Goal: Task Accomplishment & Management: Manage account settings

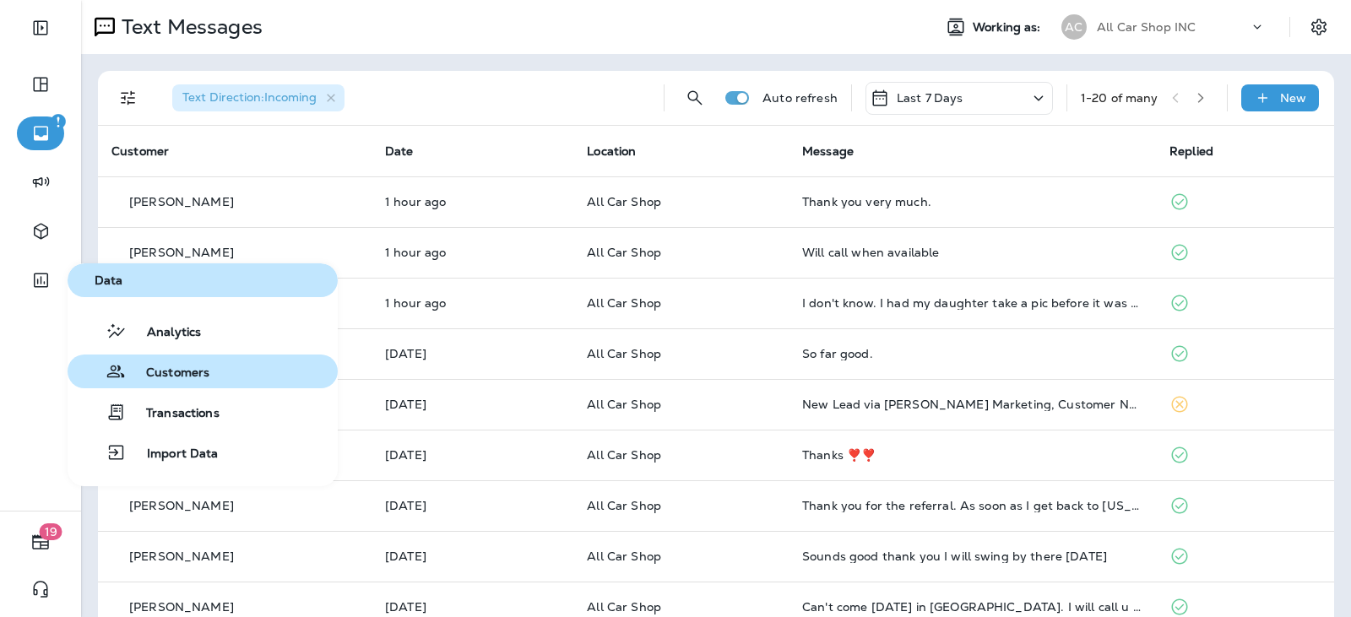
click at [196, 379] on span "Customers" at bounding box center [168, 374] width 84 height 16
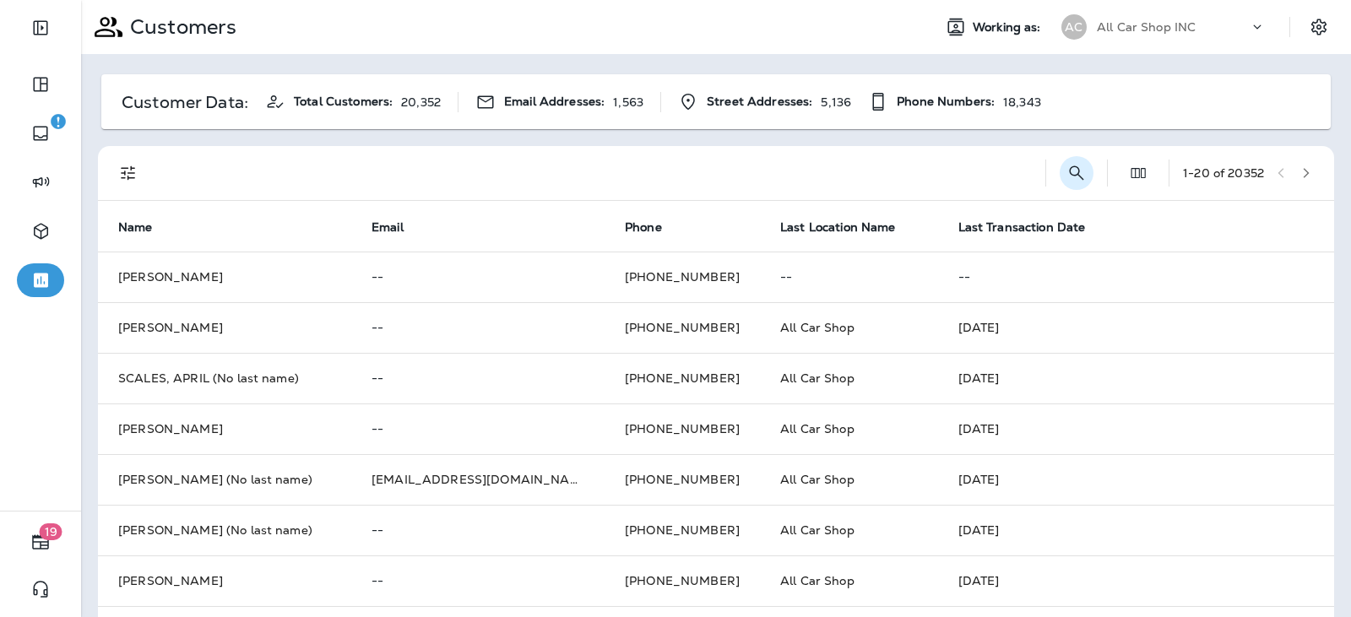
click at [1067, 171] on icon "Search Customers" at bounding box center [1077, 173] width 20 height 20
click at [933, 172] on input "text" at bounding box center [989, 171] width 176 height 45
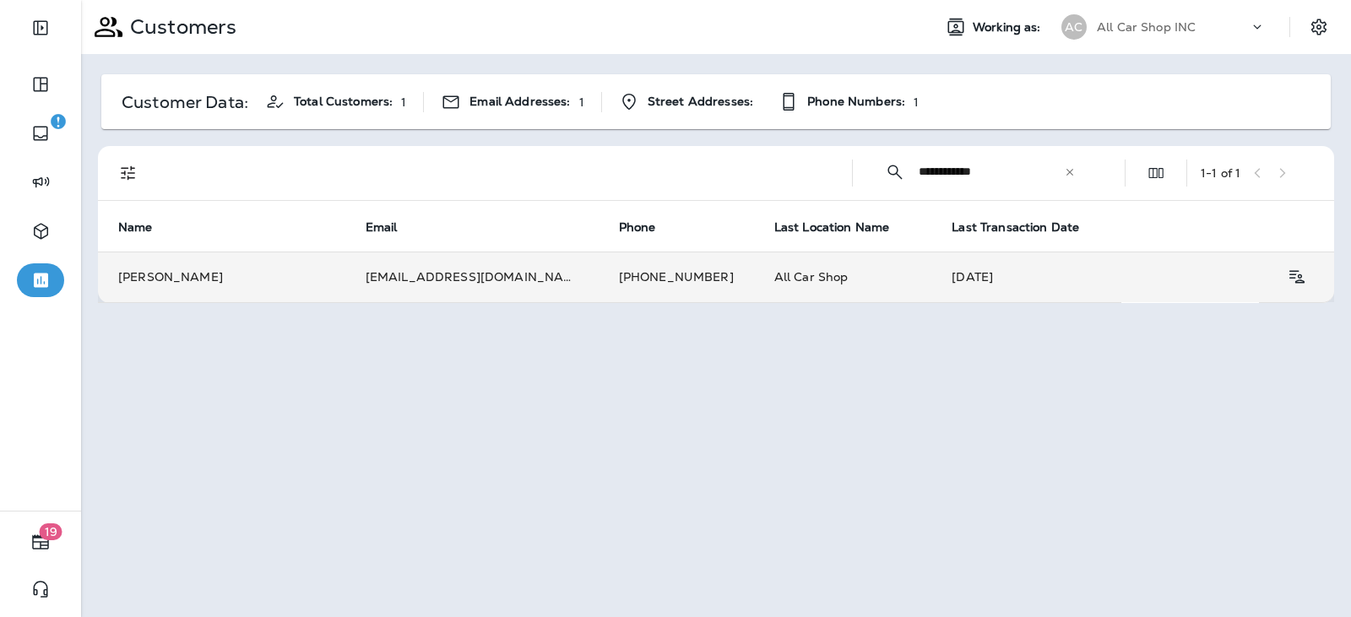
type input "**********"
click at [286, 278] on td "[PERSON_NAME]" at bounding box center [221, 277] width 247 height 51
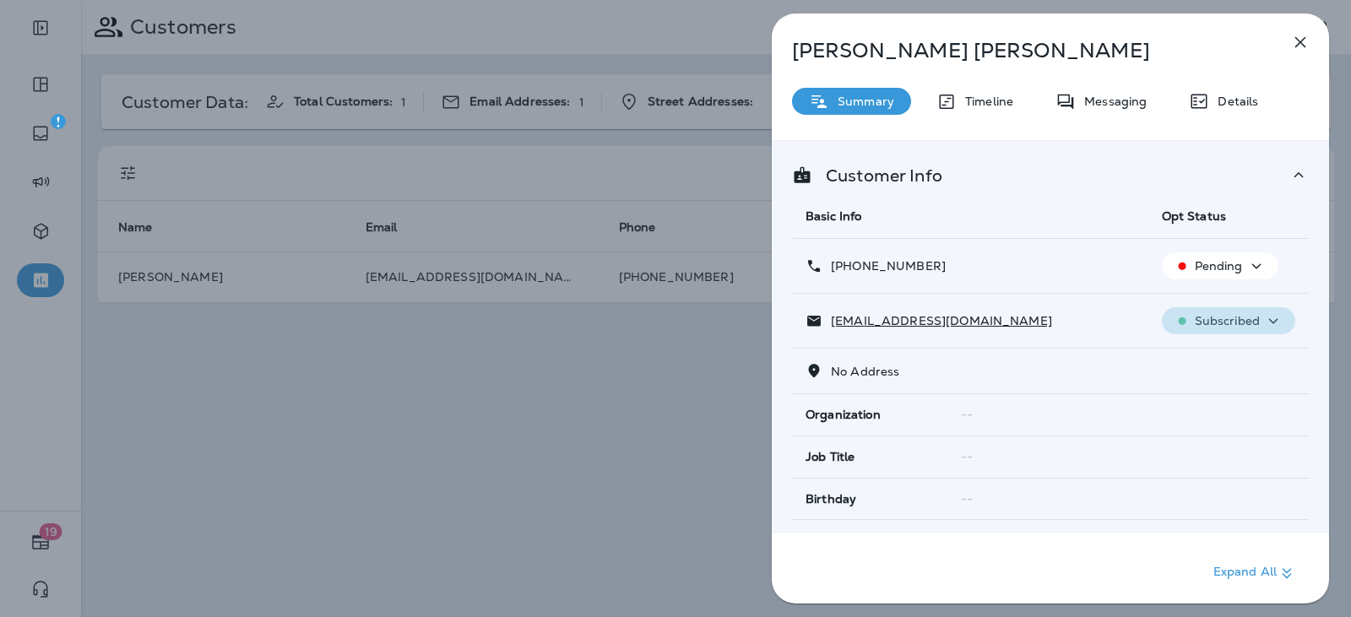
click at [1263, 321] on icon "button" at bounding box center [1273, 321] width 20 height 21
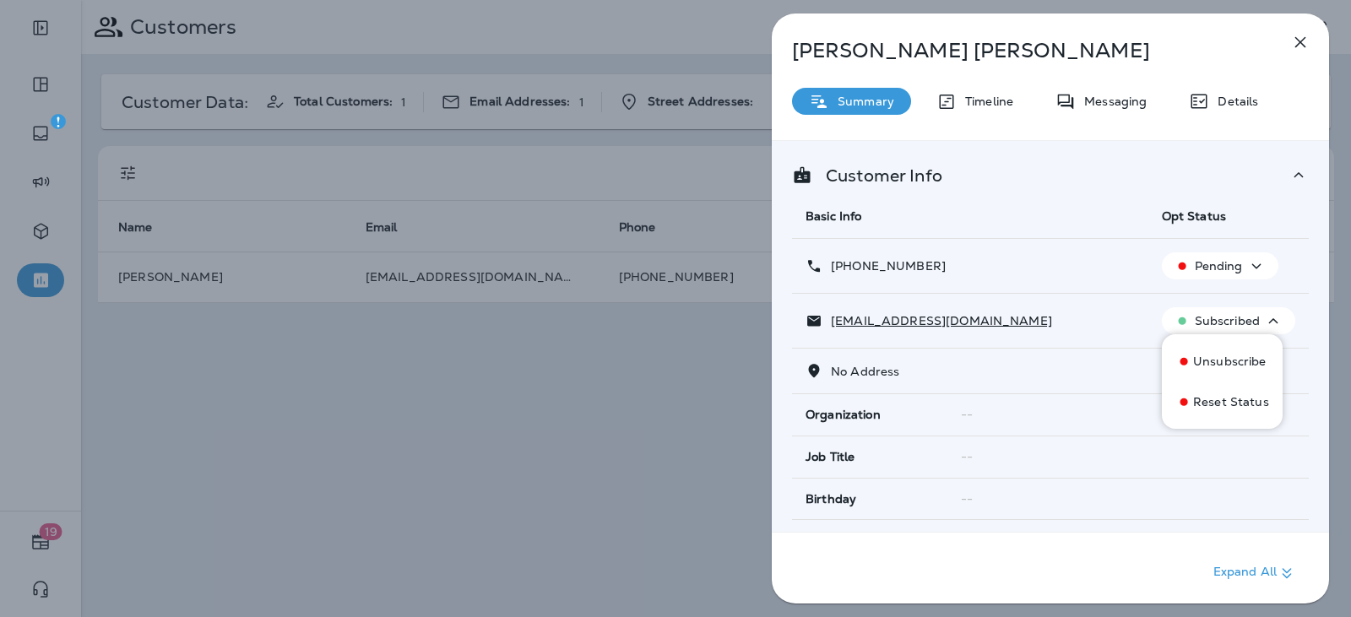
click at [1018, 329] on div "[EMAIL_ADDRESS][DOMAIN_NAME]" at bounding box center [970, 321] width 329 height 18
drag, startPoint x: 1056, startPoint y: 412, endPoint x: 1064, endPoint y: 416, distance: 8.7
click at [1057, 412] on div "--" at bounding box center [1128, 415] width 334 height 14
click at [1074, 486] on td "--" at bounding box center [1128, 499] width 361 height 42
click at [1267, 319] on icon "button" at bounding box center [1273, 321] width 20 height 21
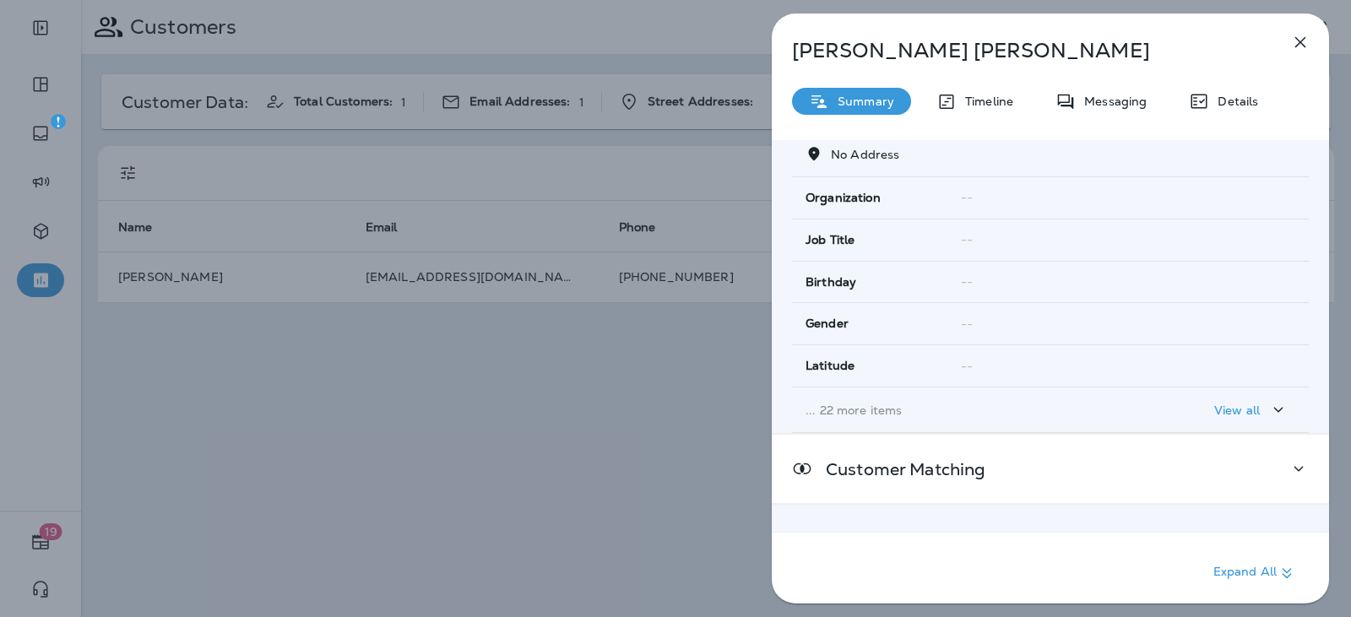
scroll to position [342, 0]
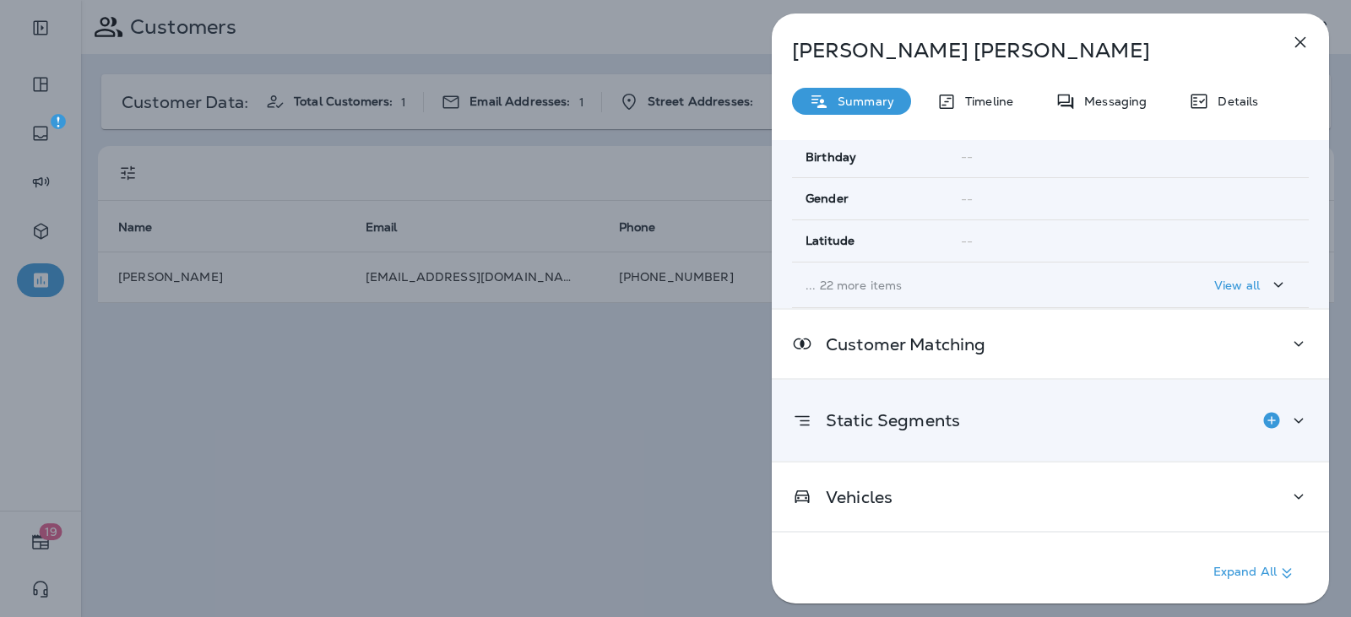
click at [1062, 423] on div "Static Segments" at bounding box center [1050, 421] width 517 height 34
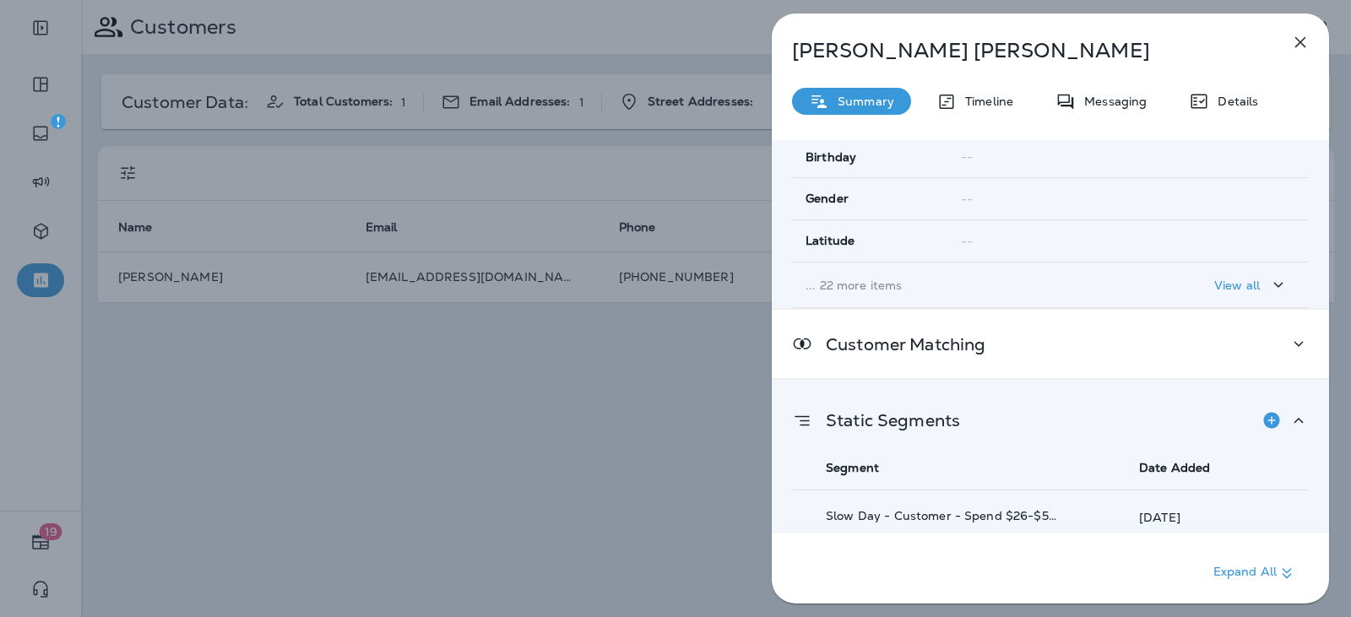
drag, startPoint x: 1166, startPoint y: 409, endPoint x: 1242, endPoint y: 410, distance: 76.0
click at [1169, 409] on div "Static Segments" at bounding box center [1050, 421] width 517 height 34
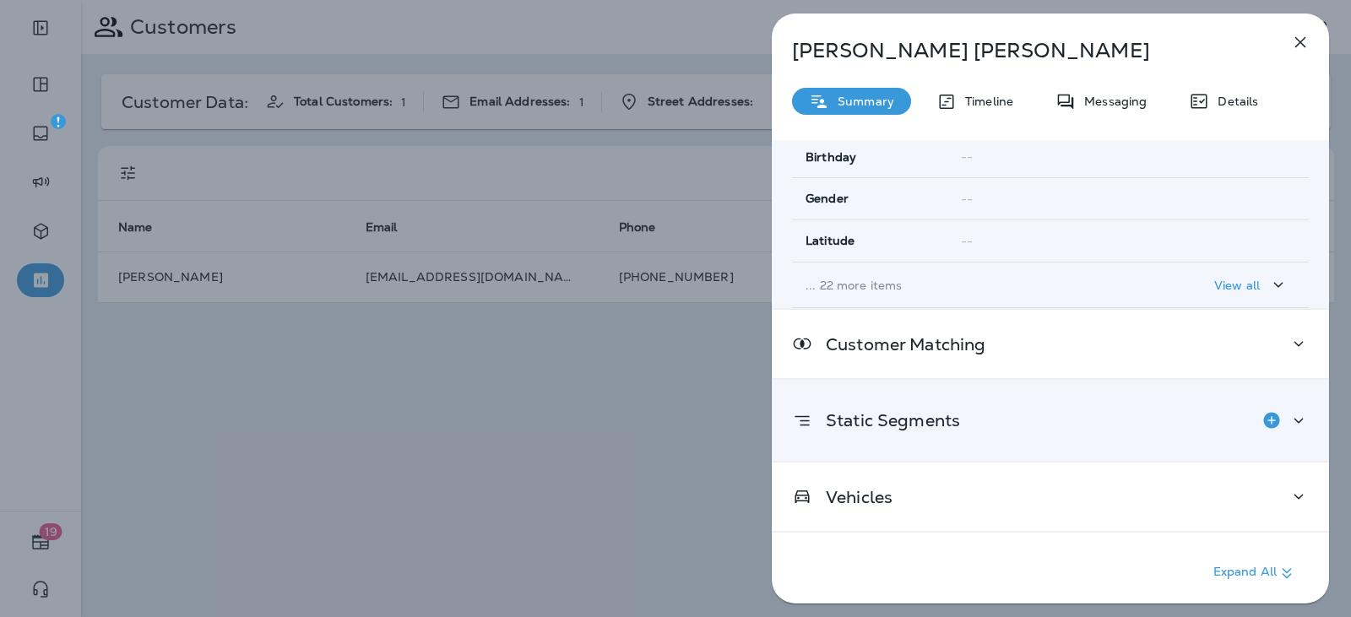
click at [1244, 410] on div "Static Segments" at bounding box center [1050, 421] width 517 height 34
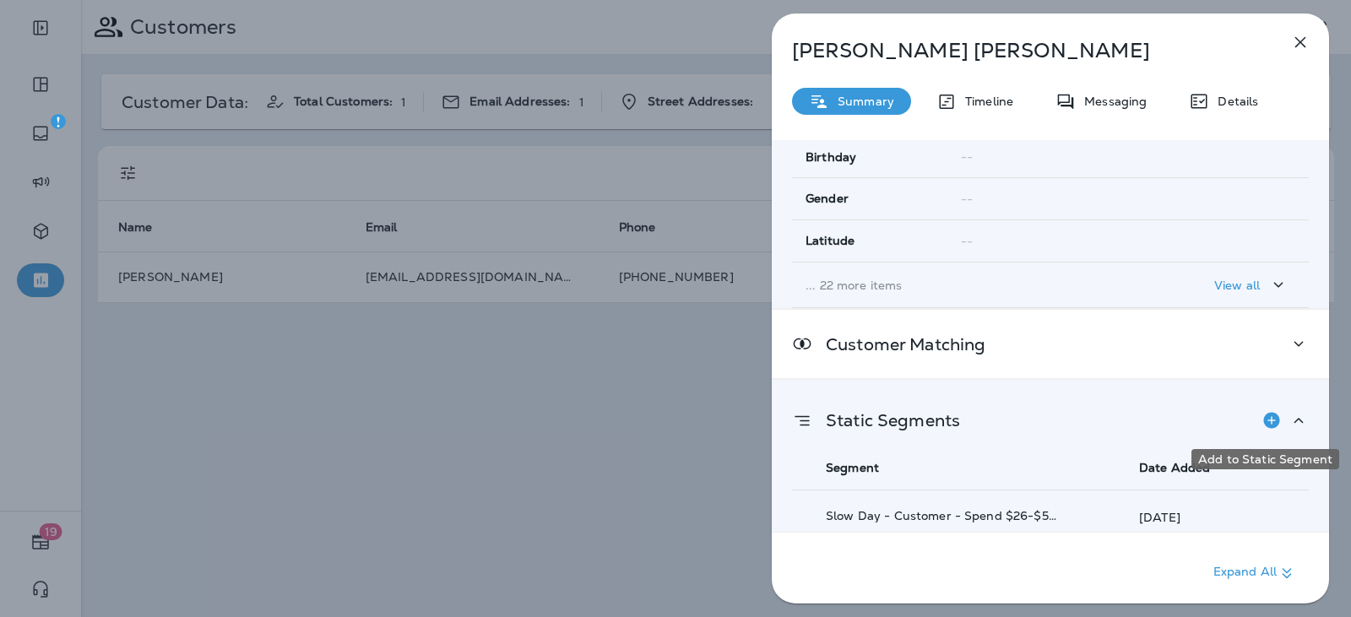
click at [1233, 421] on div "Static Segments" at bounding box center [1050, 421] width 517 height 34
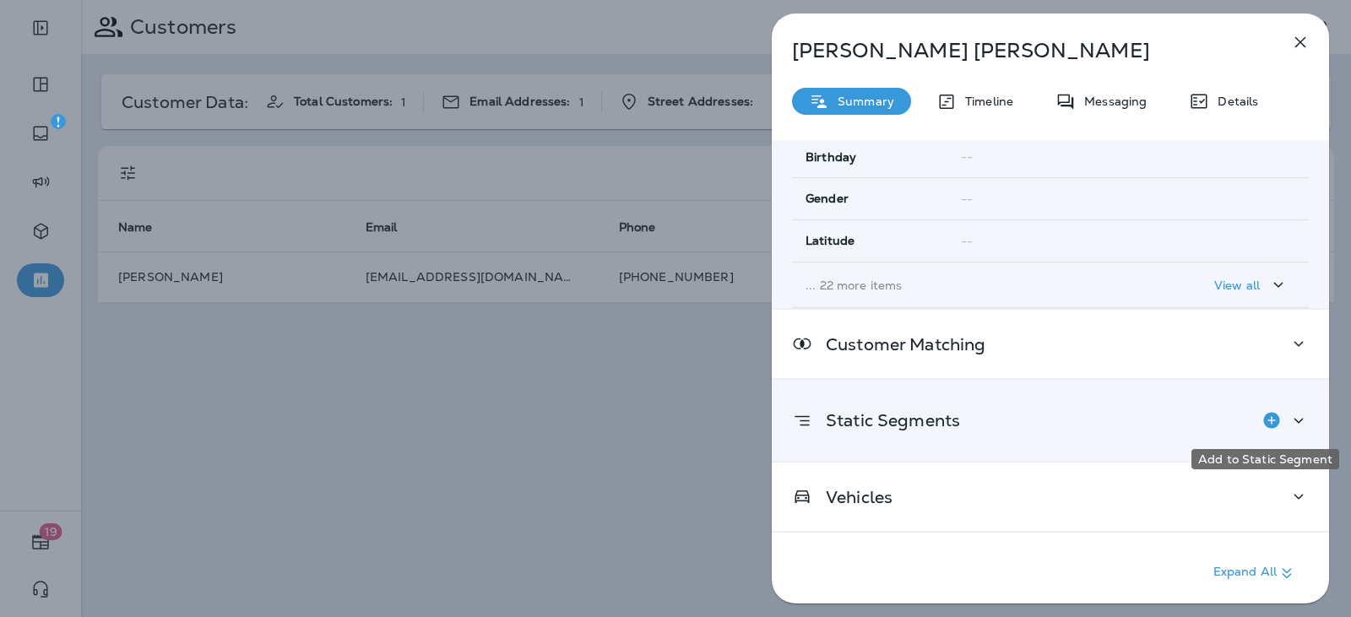
click at [1263, 417] on icon "Add to Static Segment" at bounding box center [1271, 420] width 16 height 16
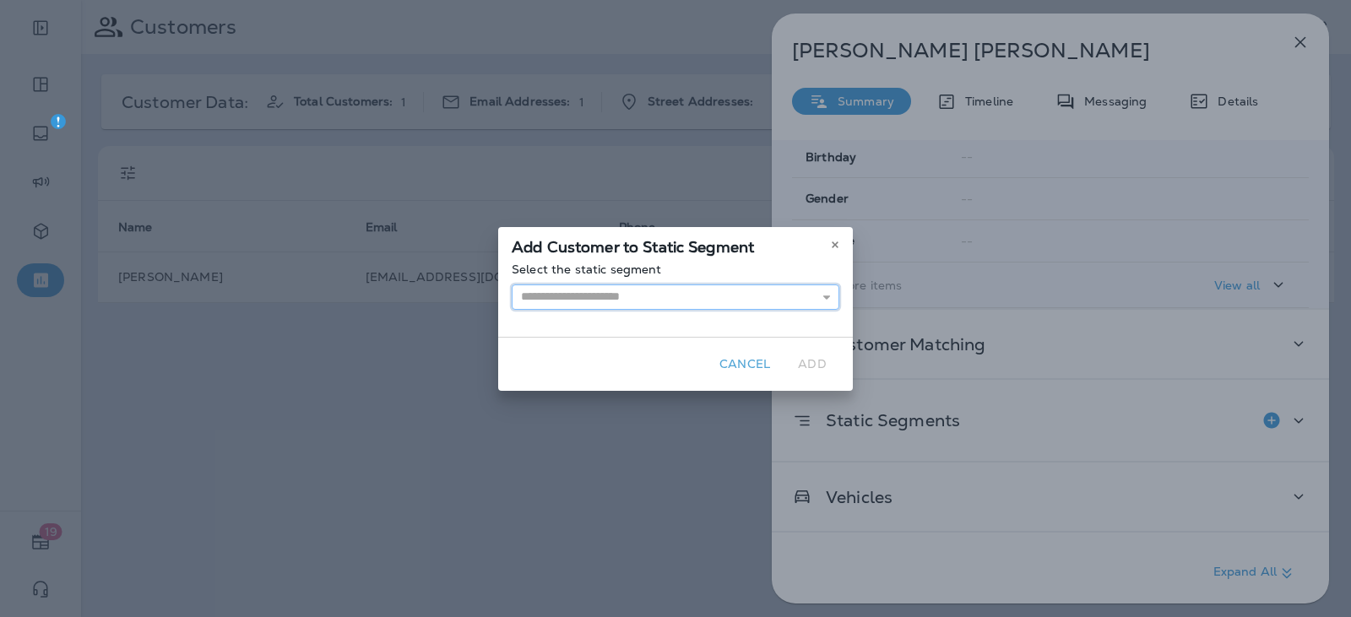
click at [745, 305] on input "text" at bounding box center [676, 297] width 328 height 25
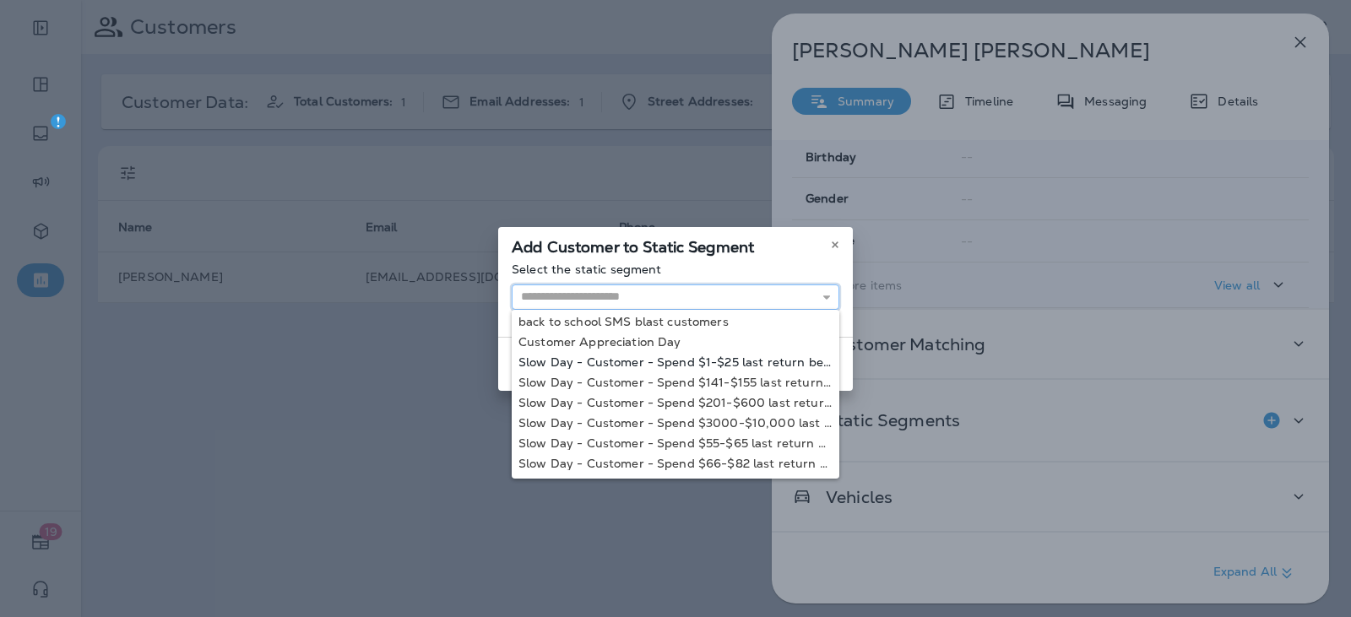
scroll to position [0, 0]
click at [743, 231] on div "Add Customer to Static Segment" at bounding box center [675, 244] width 355 height 35
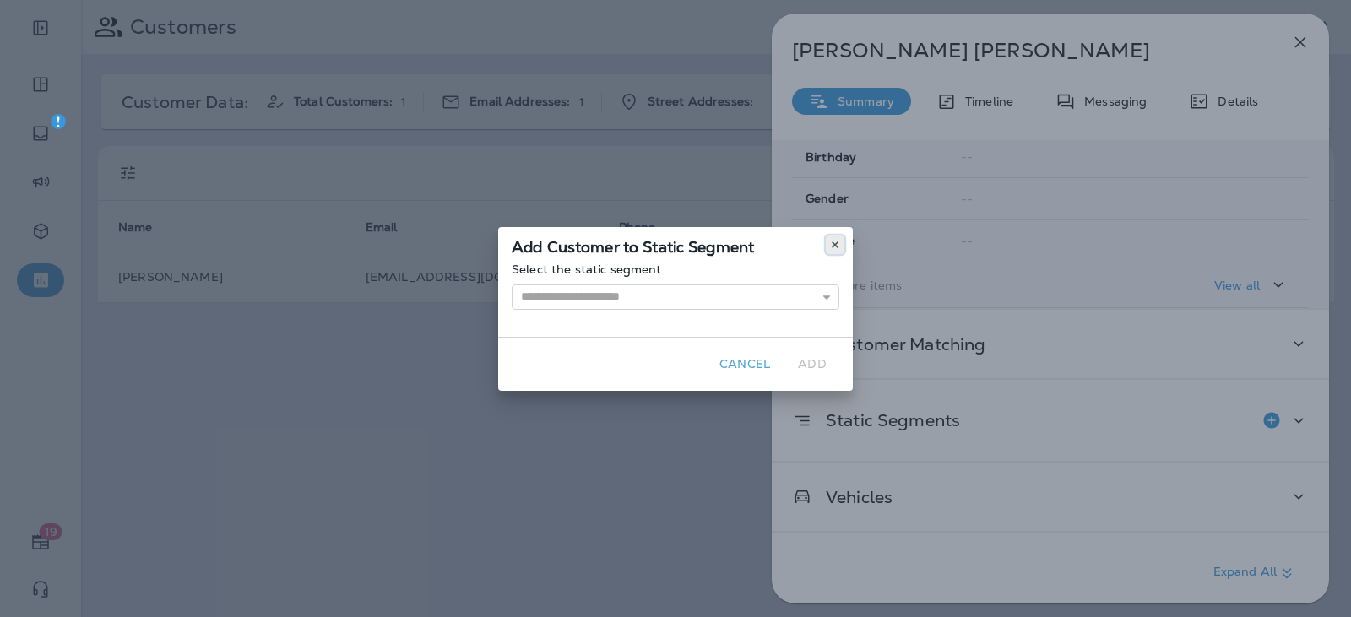
click at [828, 239] on button at bounding box center [835, 245] width 19 height 19
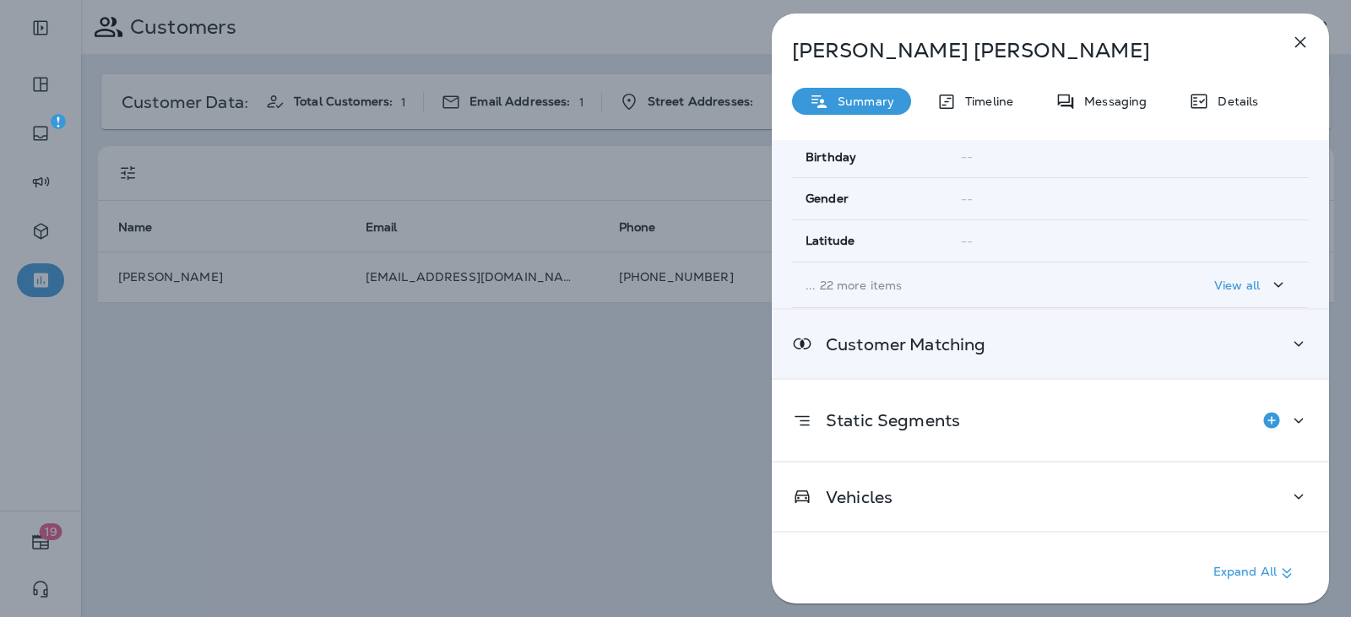
click at [1093, 350] on div "Customer Matching" at bounding box center [1050, 344] width 517 height 21
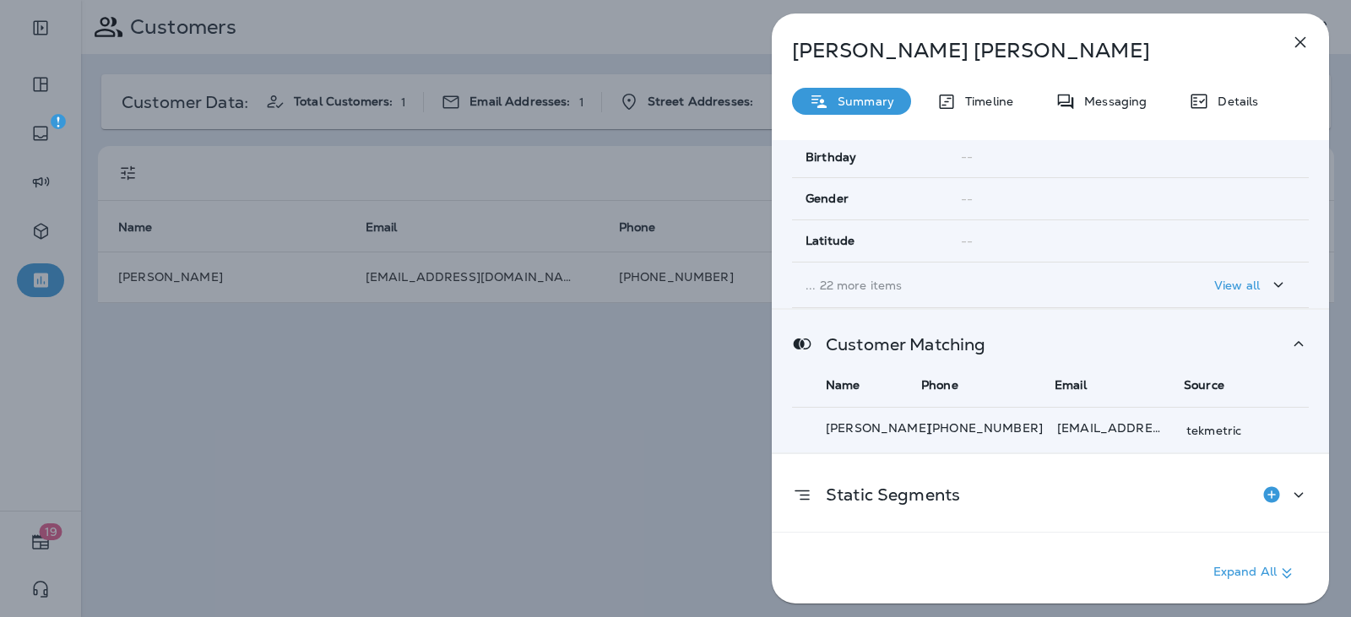
click at [1093, 350] on div "Customer Matching" at bounding box center [1050, 344] width 517 height 21
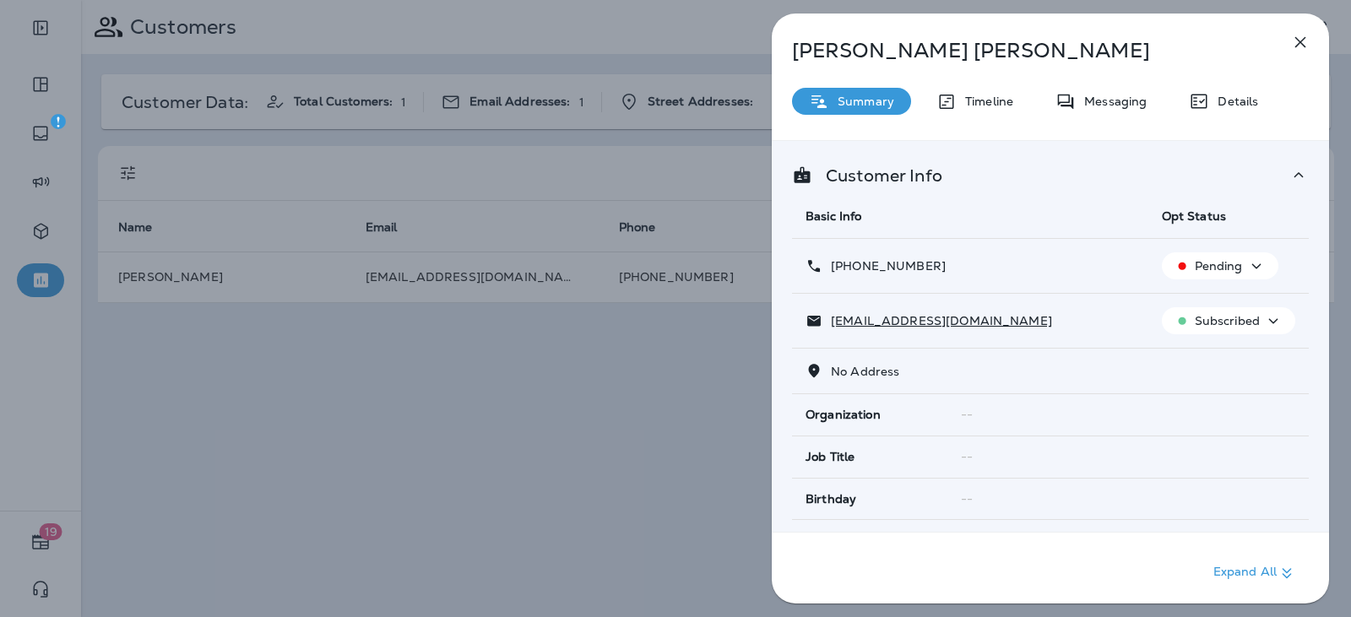
click at [1289, 326] on td "Subscribed" at bounding box center [1229, 321] width 160 height 55
click at [1263, 325] on icon "button" at bounding box center [1273, 321] width 20 height 21
click at [1028, 334] on td "[EMAIL_ADDRESS][DOMAIN_NAME]" at bounding box center [970, 321] width 356 height 55
click at [1301, 336] on div "Customer Info Basic Info Opt Status [PHONE_NUMBER] Pending [EMAIL_ADDRESS][DOMA…" at bounding box center [1050, 395] width 557 height 509
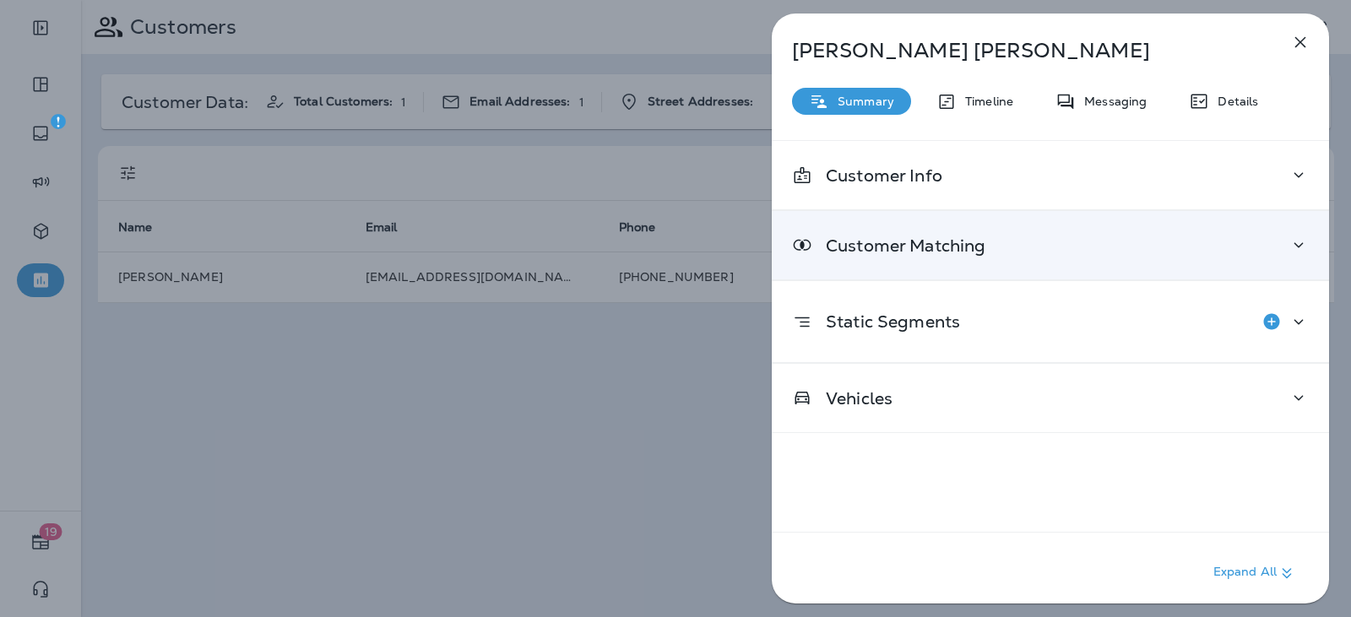
click at [1010, 241] on div "Customer Matching" at bounding box center [1050, 245] width 517 height 21
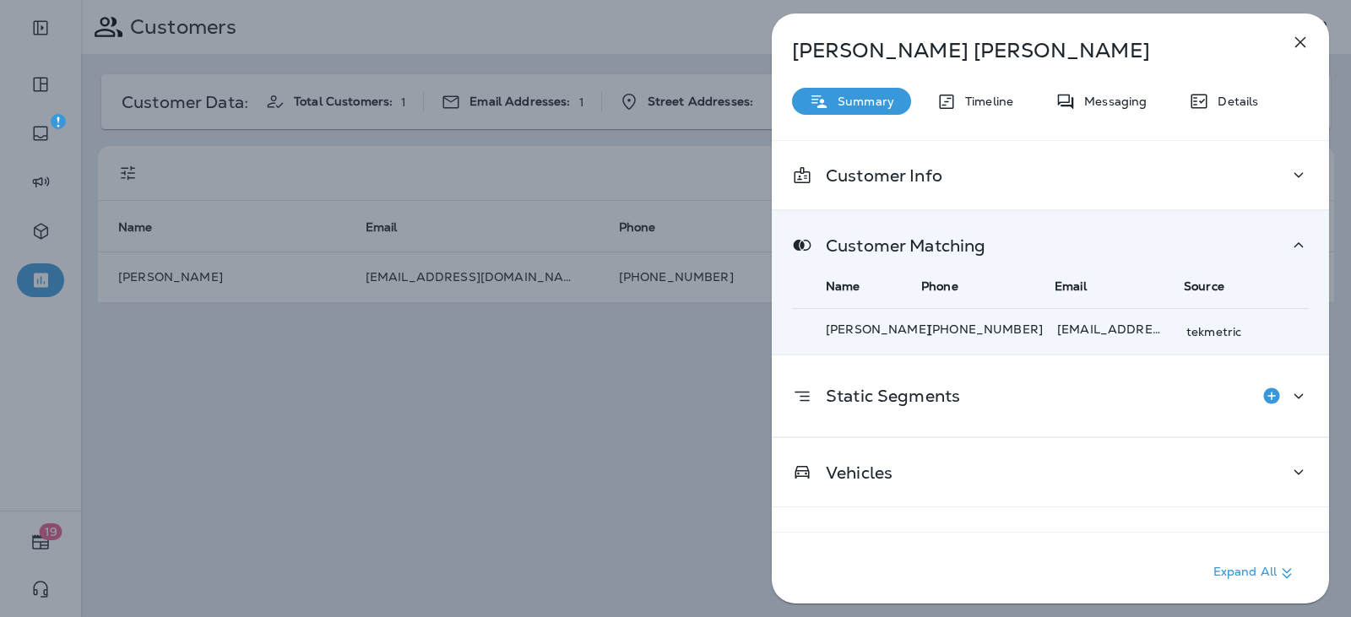
click at [1018, 237] on div "Customer Matching" at bounding box center [1050, 245] width 517 height 21
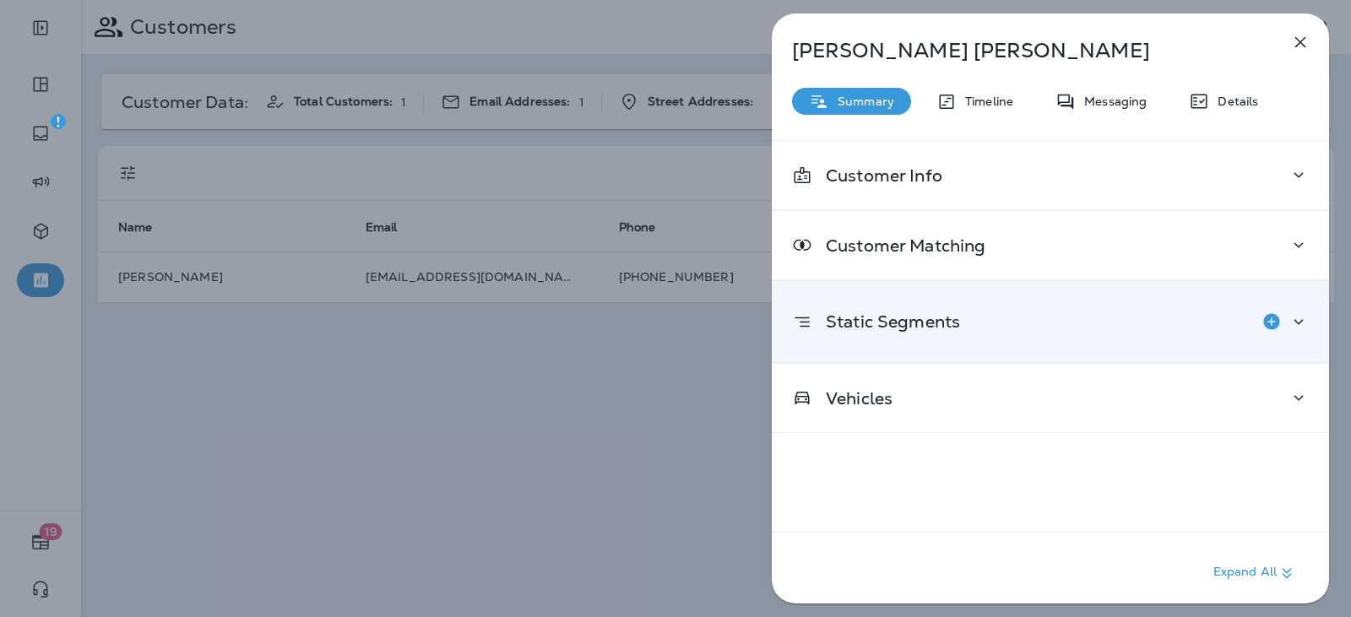
click at [1016, 322] on div "Static Segments" at bounding box center [1050, 322] width 517 height 34
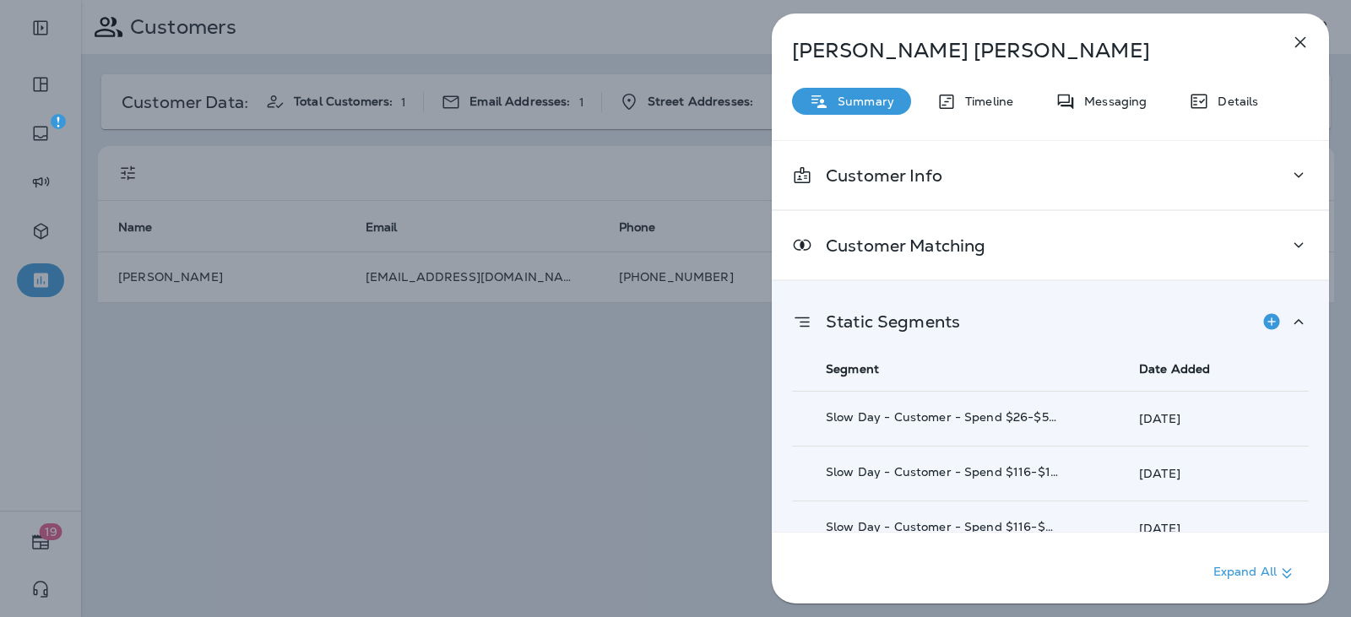
click at [1065, 317] on div "Static Segments" at bounding box center [1050, 322] width 517 height 34
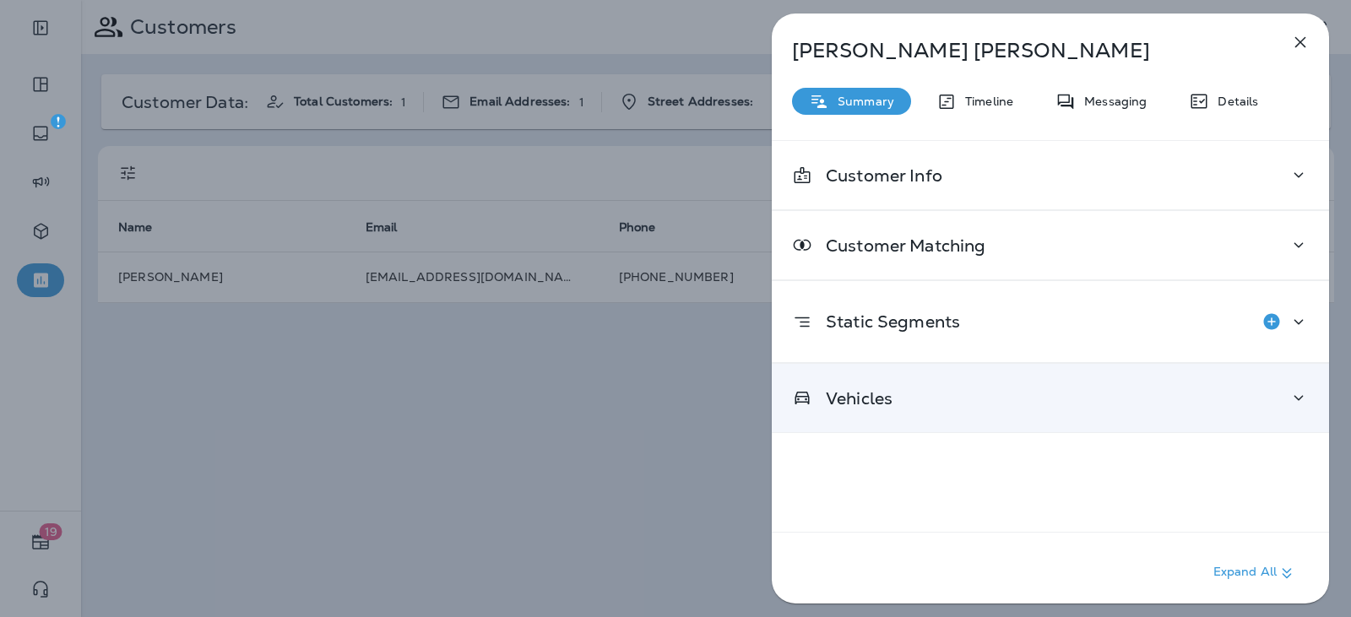
click at [930, 395] on div "Vehicles" at bounding box center [1050, 398] width 517 height 21
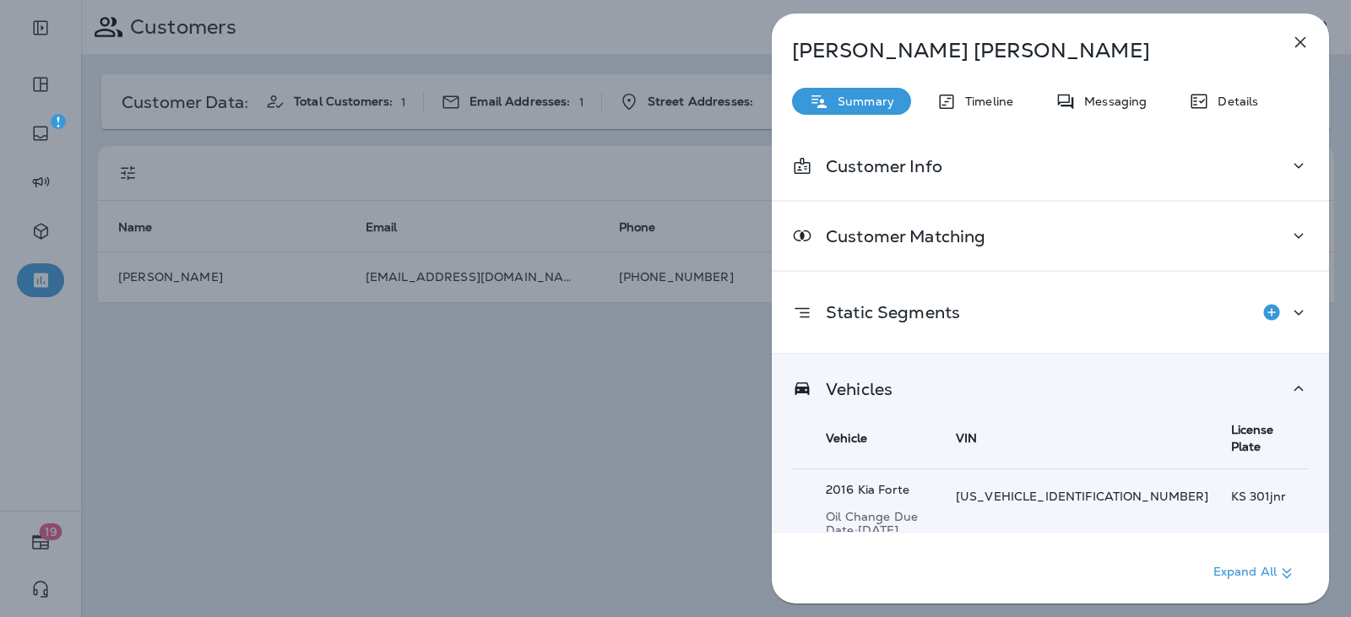
scroll to position [12, 0]
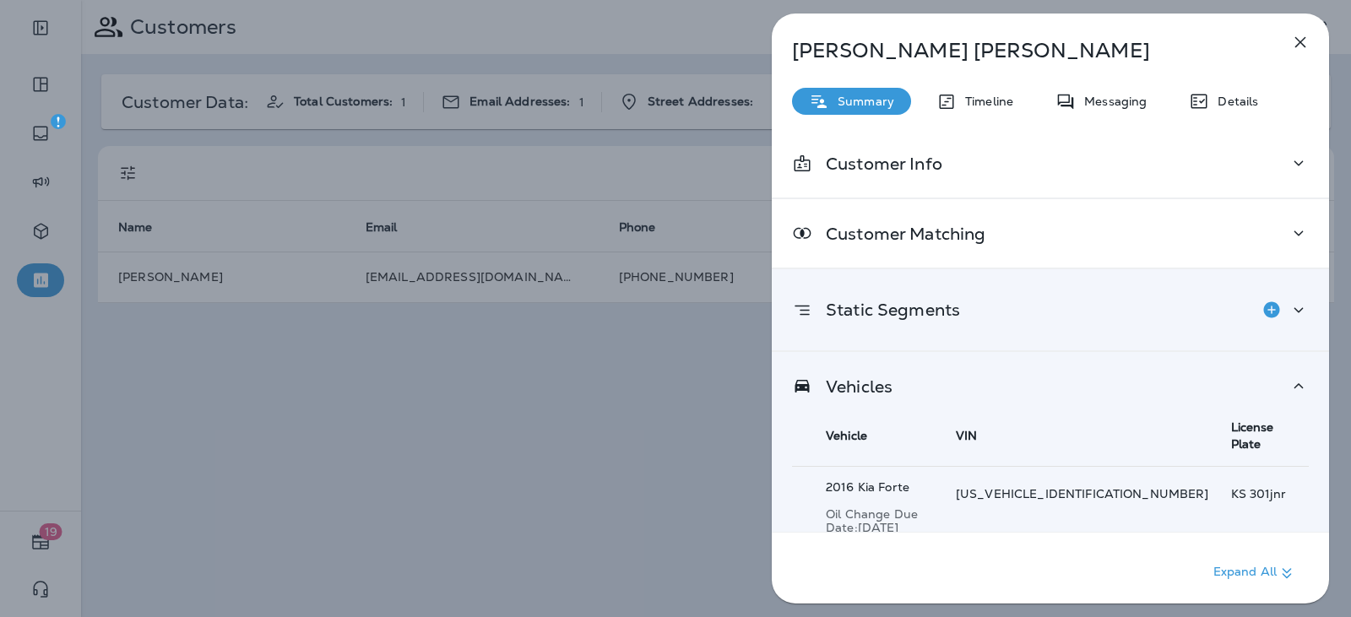
drag, startPoint x: 965, startPoint y: 394, endPoint x: 1091, endPoint y: 350, distance: 133.6
click at [965, 394] on div "Vehicles" at bounding box center [1050, 386] width 517 height 21
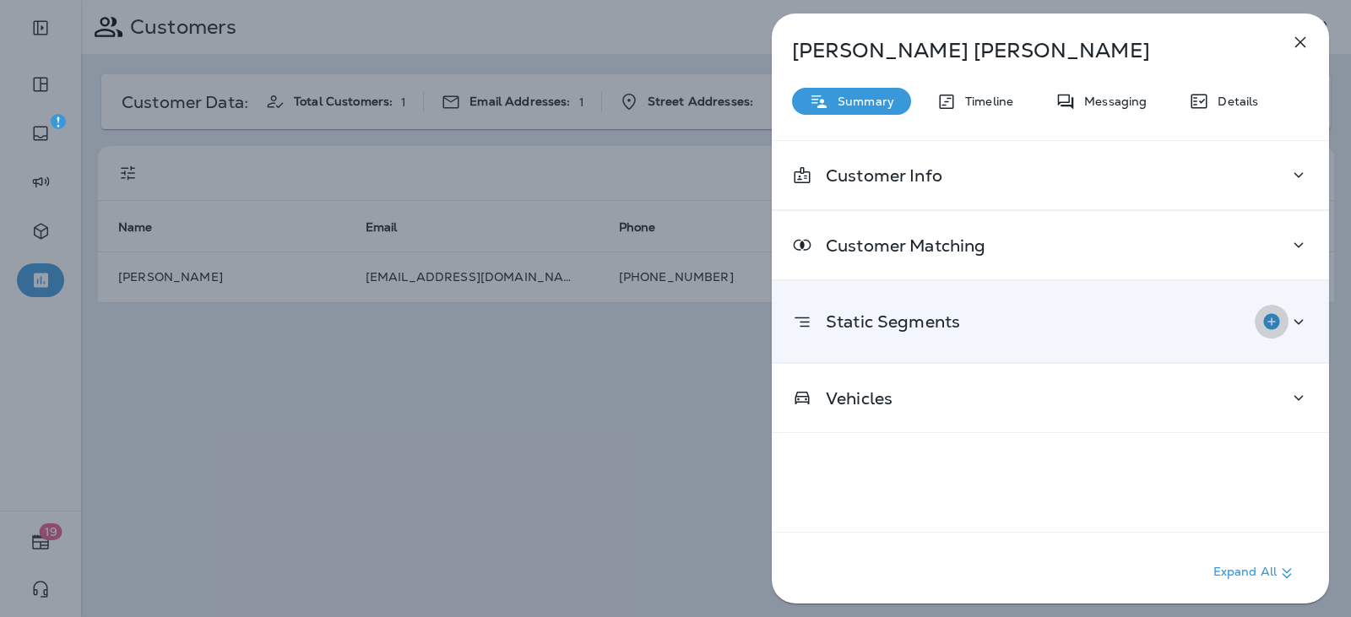
click at [1263, 328] on icon "Add to Static Segment" at bounding box center [1271, 321] width 16 height 16
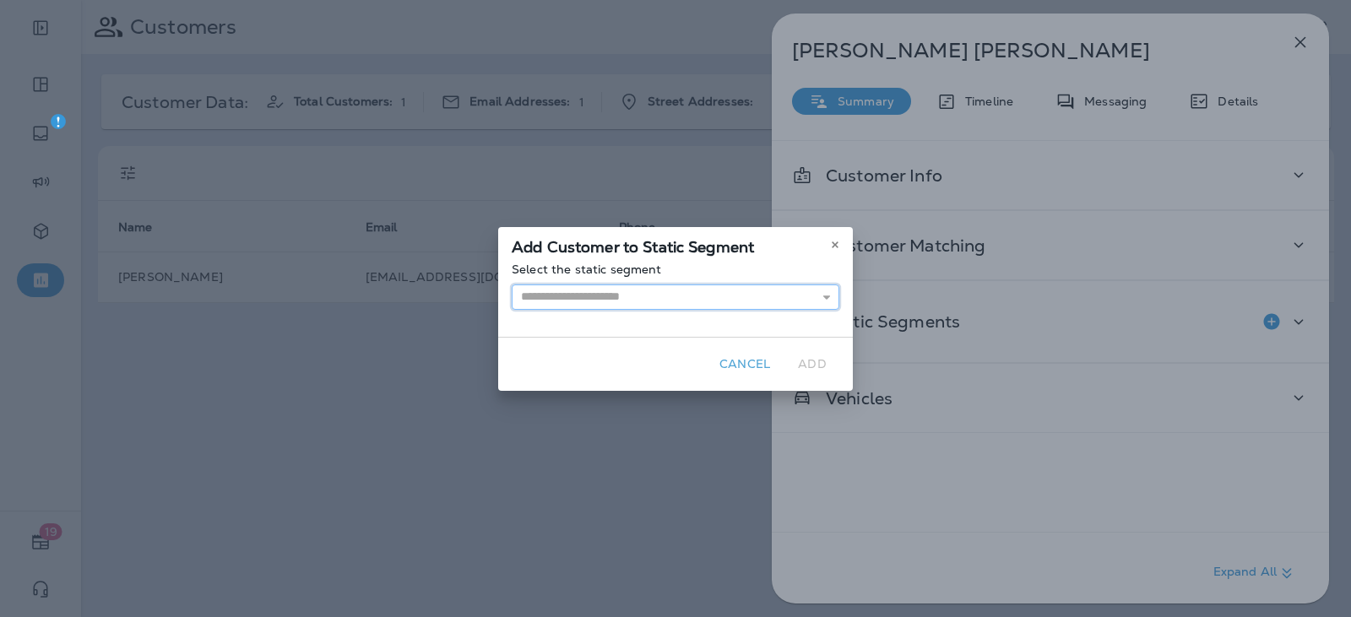
click at [625, 289] on input "text" at bounding box center [676, 297] width 328 height 25
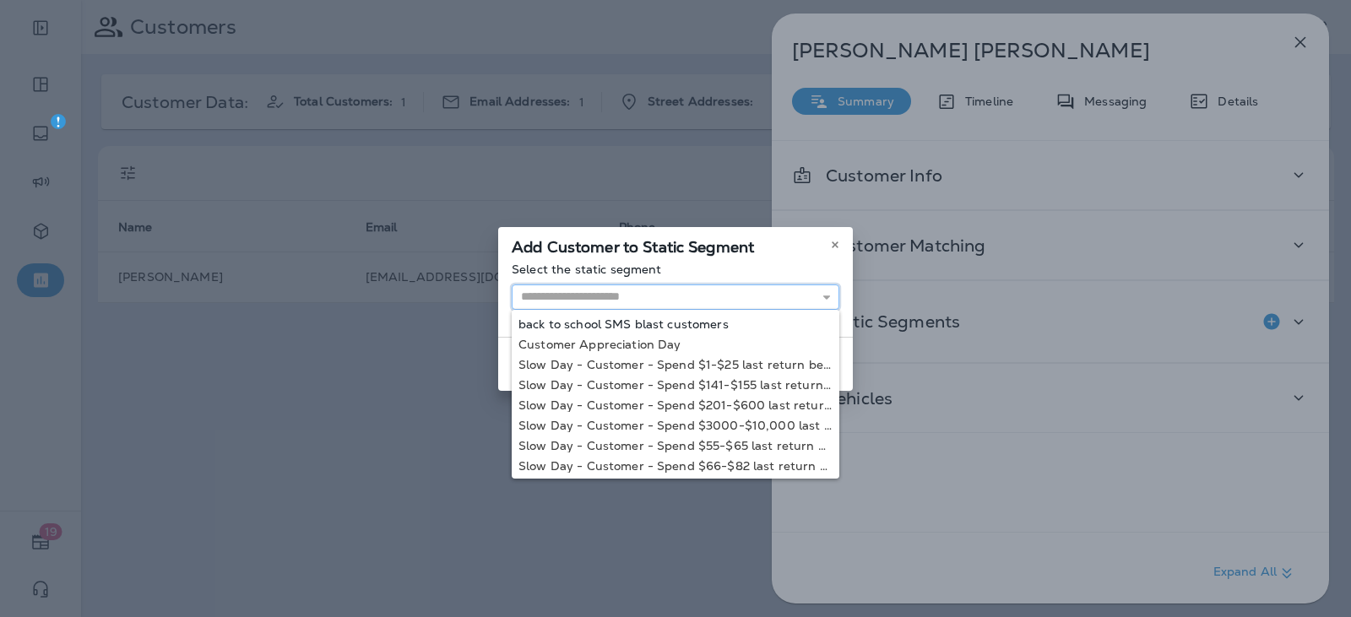
scroll to position [42, 0]
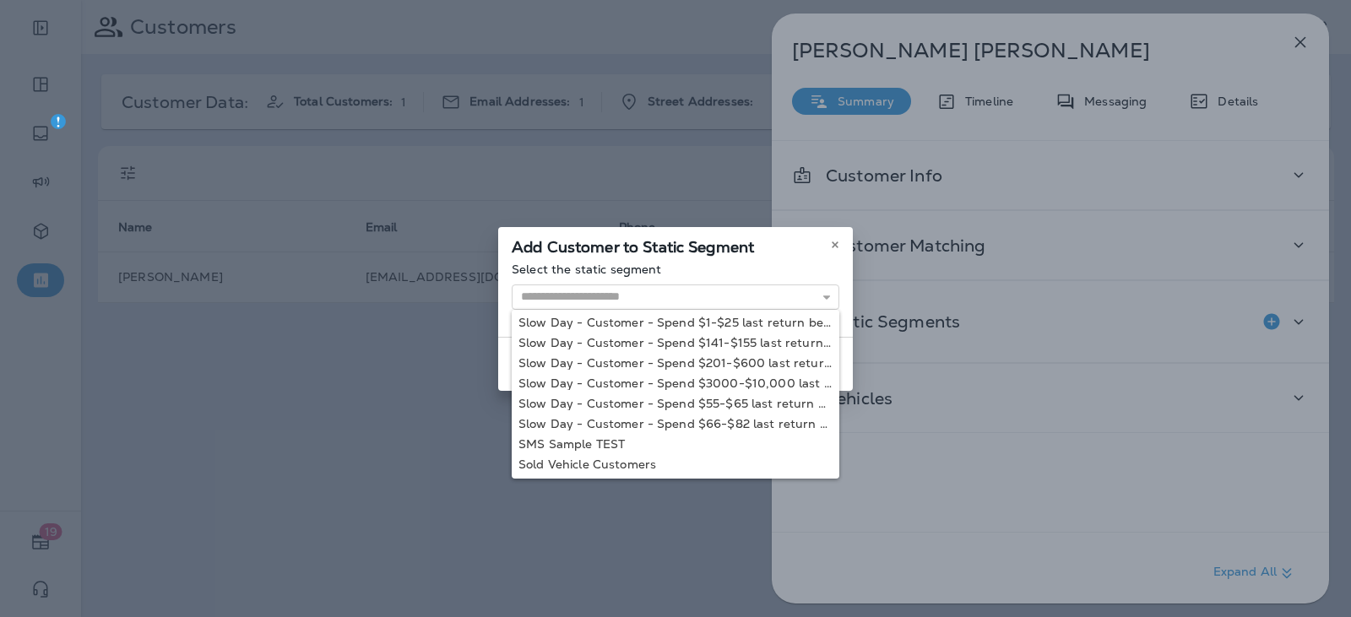
click at [1106, 416] on div "Add Customer to Static Segment Select the static segment back to school SMS bla…" at bounding box center [675, 308] width 1351 height 617
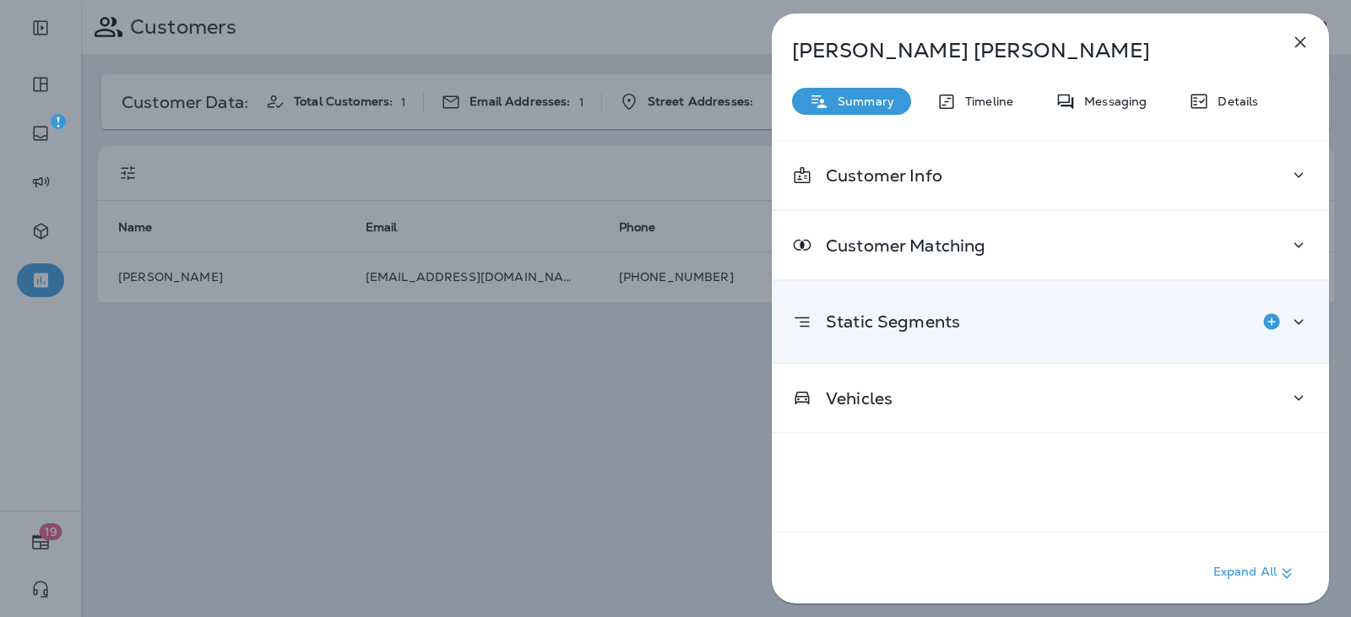
click at [1295, 327] on icon at bounding box center [1299, 322] width 20 height 21
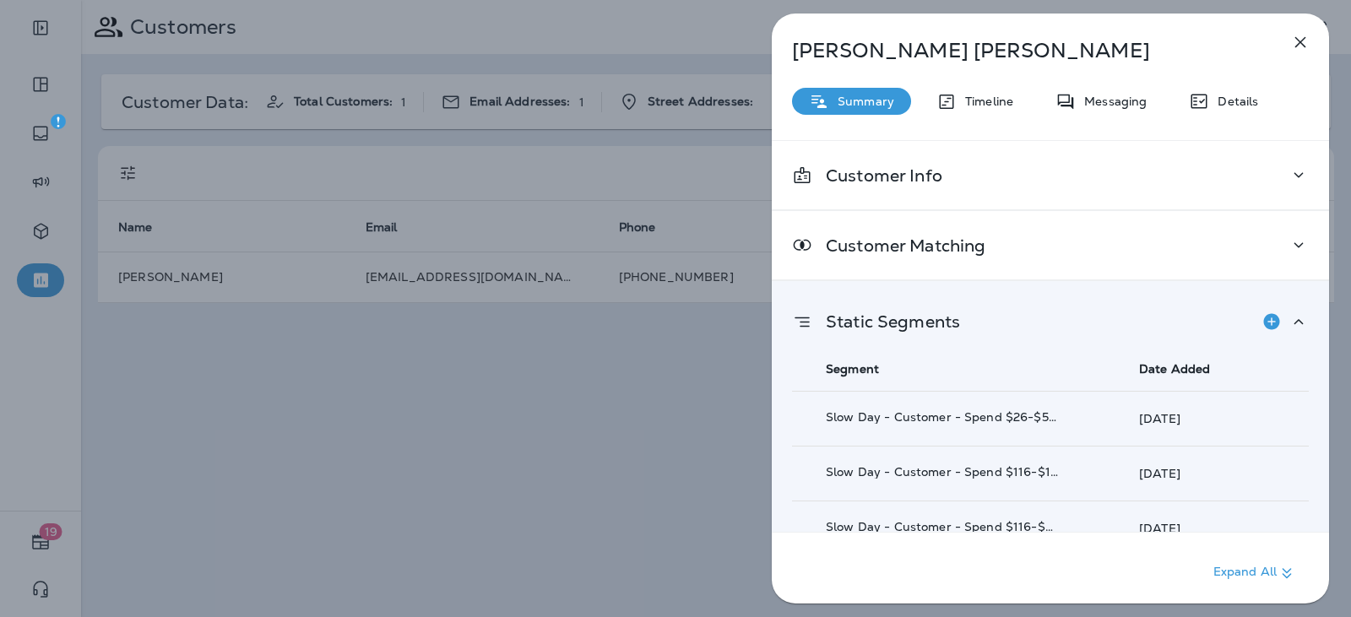
click at [1296, 321] on icon at bounding box center [1299, 322] width 20 height 21
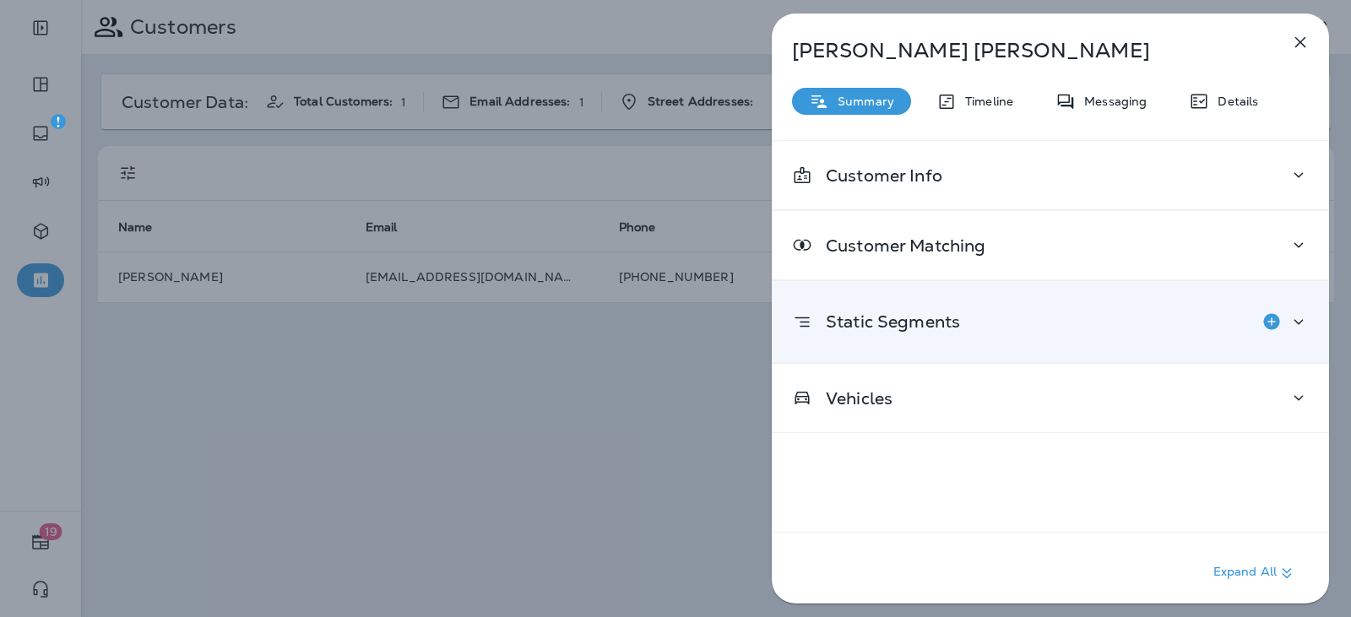
click at [1290, 45] on icon "button" at bounding box center [1300, 42] width 20 height 20
